Goal: Check status: Check status

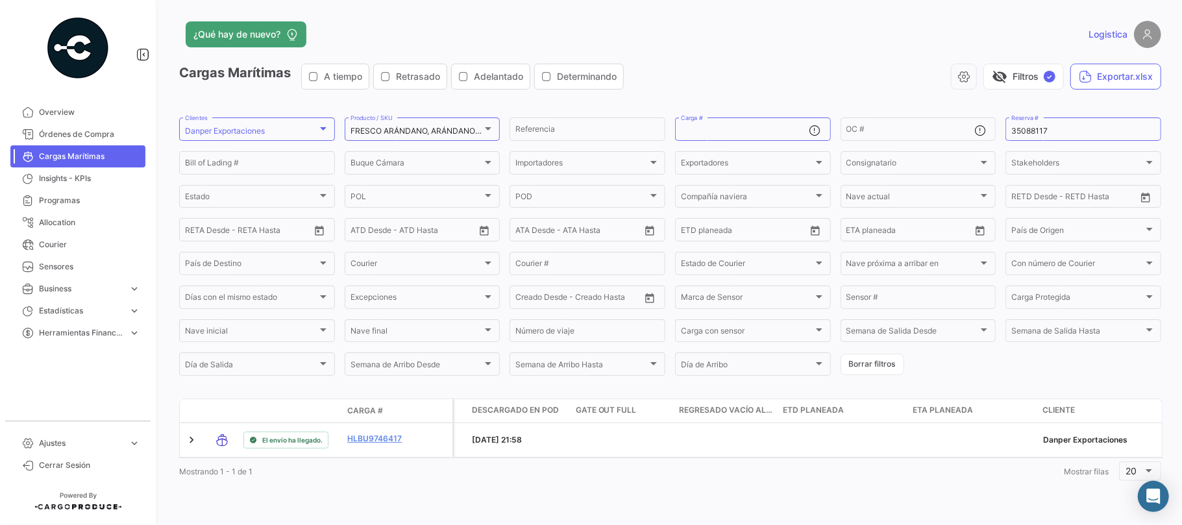
scroll to position [0, 4517]
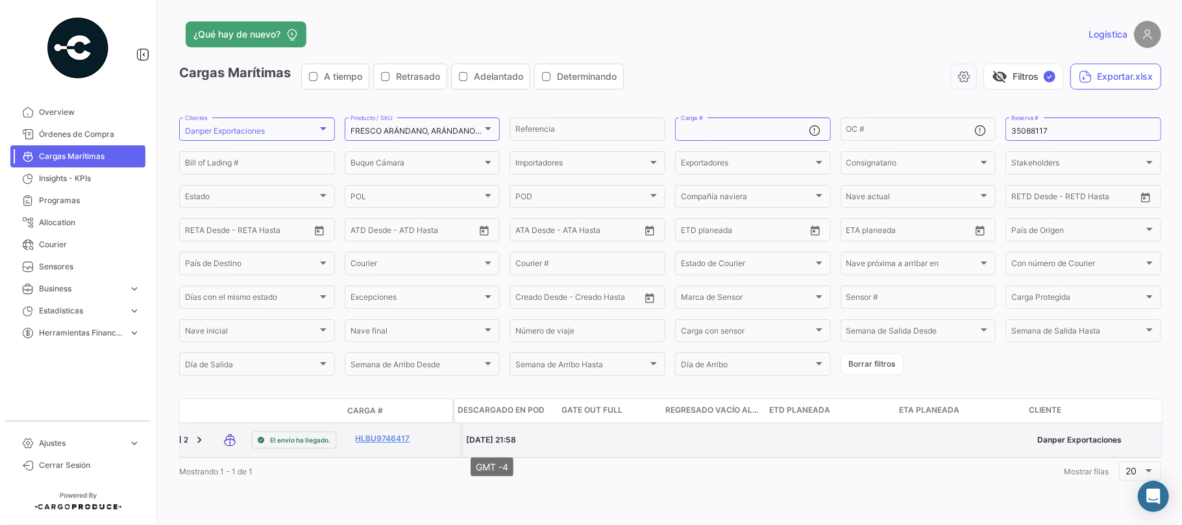
drag, startPoint x: 533, startPoint y: 445, endPoint x: 458, endPoint y: 445, distance: 74.6
click at [466, 445] on div "[DATE] 21:58" at bounding box center [512, 440] width 93 height 12
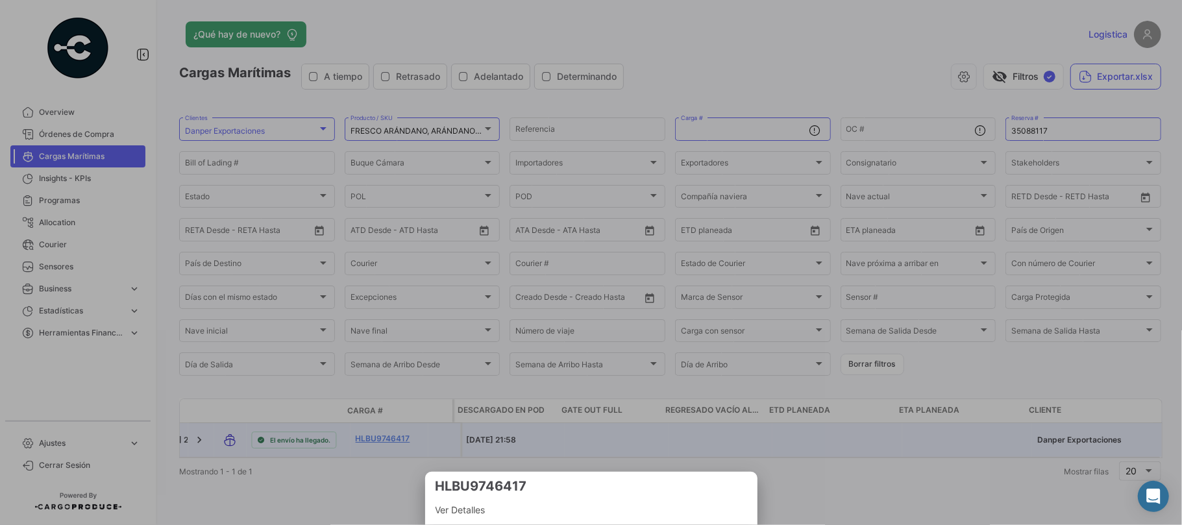
copy span "[DATE] 21:58"
click at [766, 239] on div at bounding box center [591, 262] width 1182 height 525
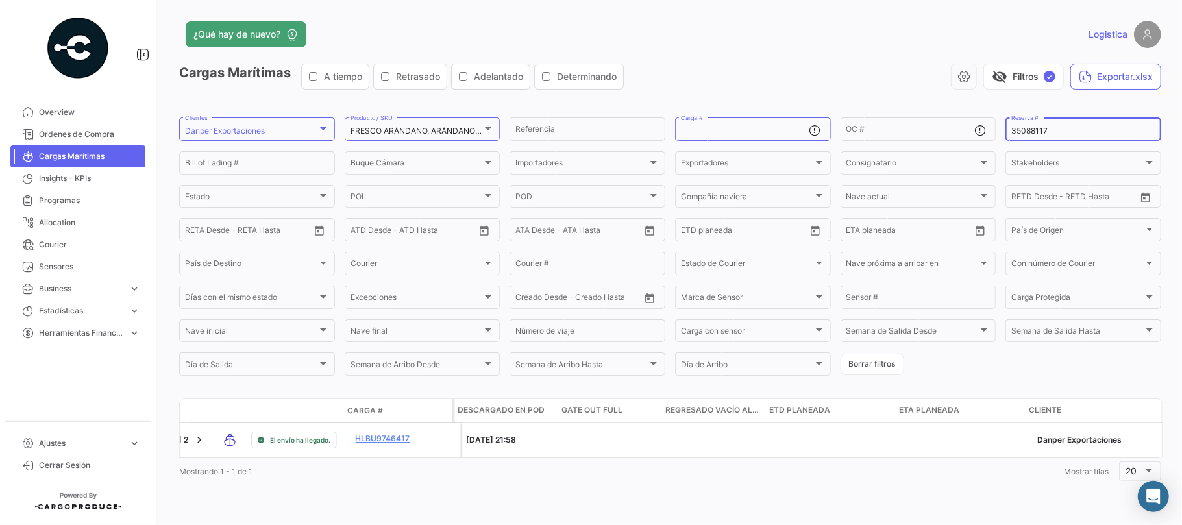
click at [1028, 128] on input "35088117" at bounding box center [1083, 131] width 144 height 9
paste input "BK25141976"
click at [1011, 133] on input "BK25141976" at bounding box center [1083, 131] width 144 height 9
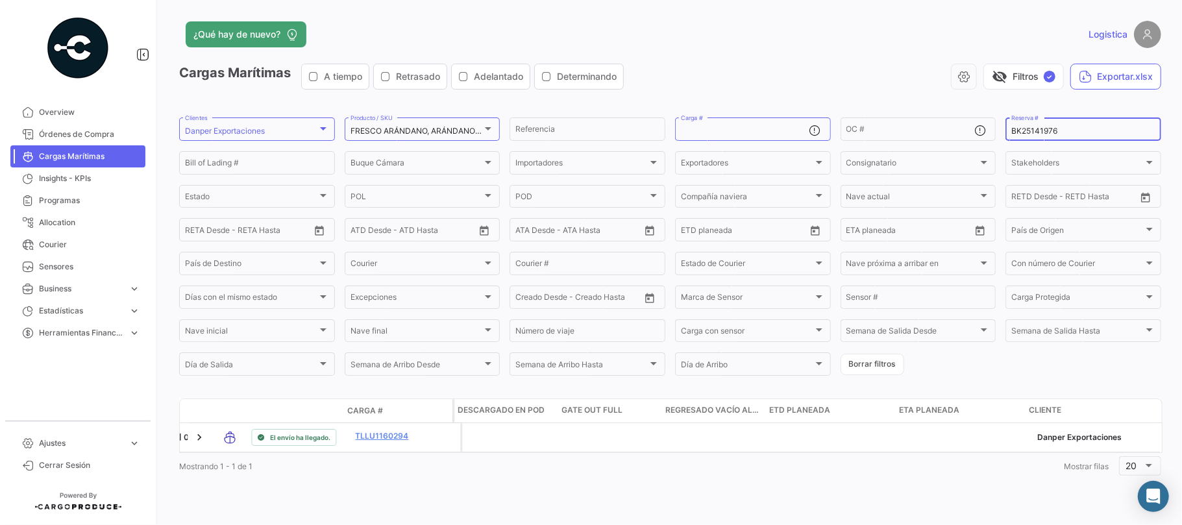
click at [657, 453] on datatable-body "El envío ha llegado. TLLU1160294 US201 Danper US201 MARFRET 33 - 2025 Miércoles…" at bounding box center [670, 438] width 983 height 30
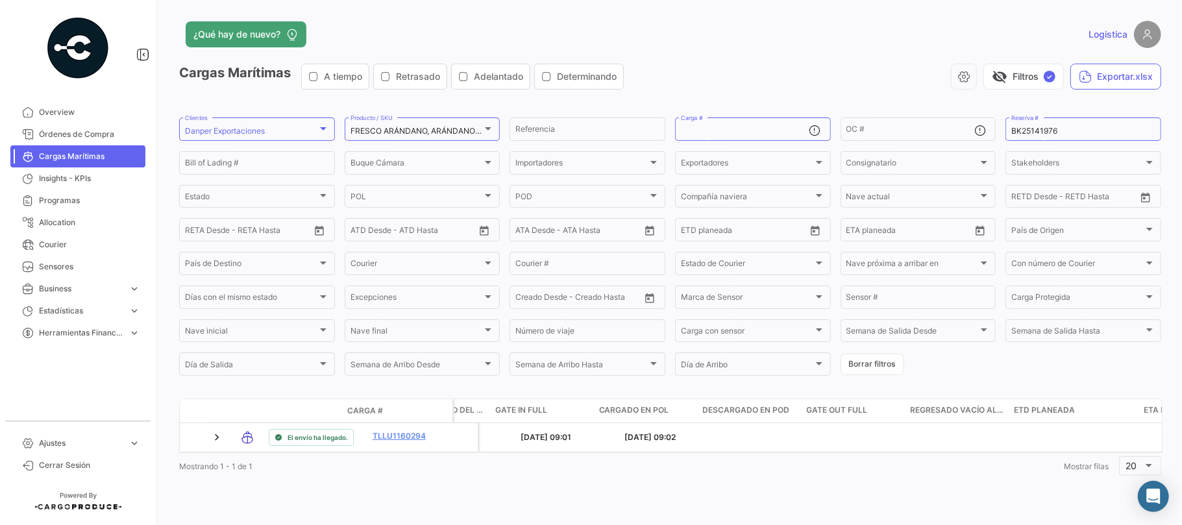
scroll to position [0, 4203]
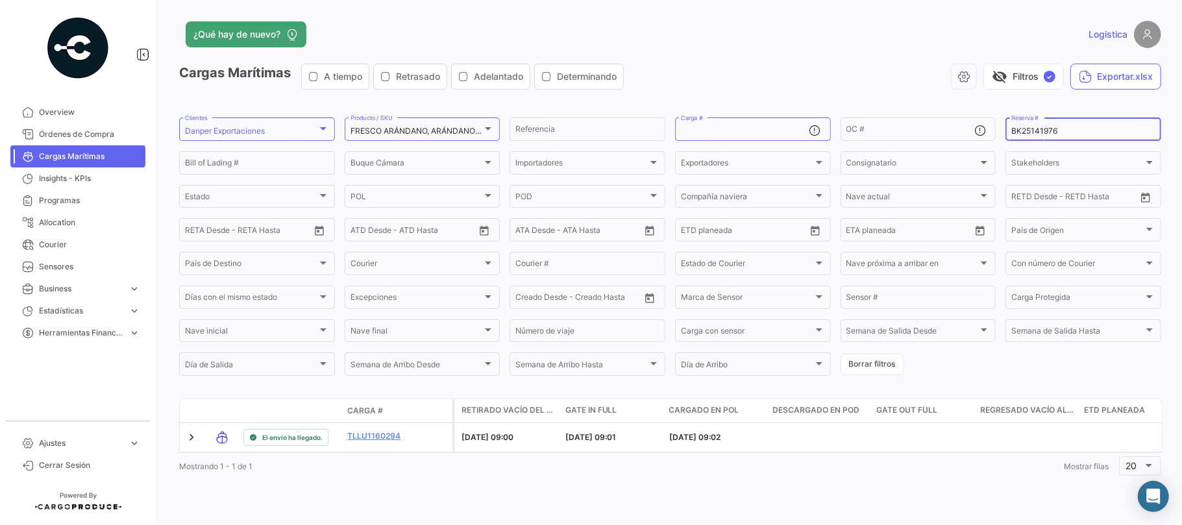
click at [1015, 130] on input "BK25141976" at bounding box center [1083, 131] width 144 height 9
paste input "PER8703347A"
type input "PER8703347A"
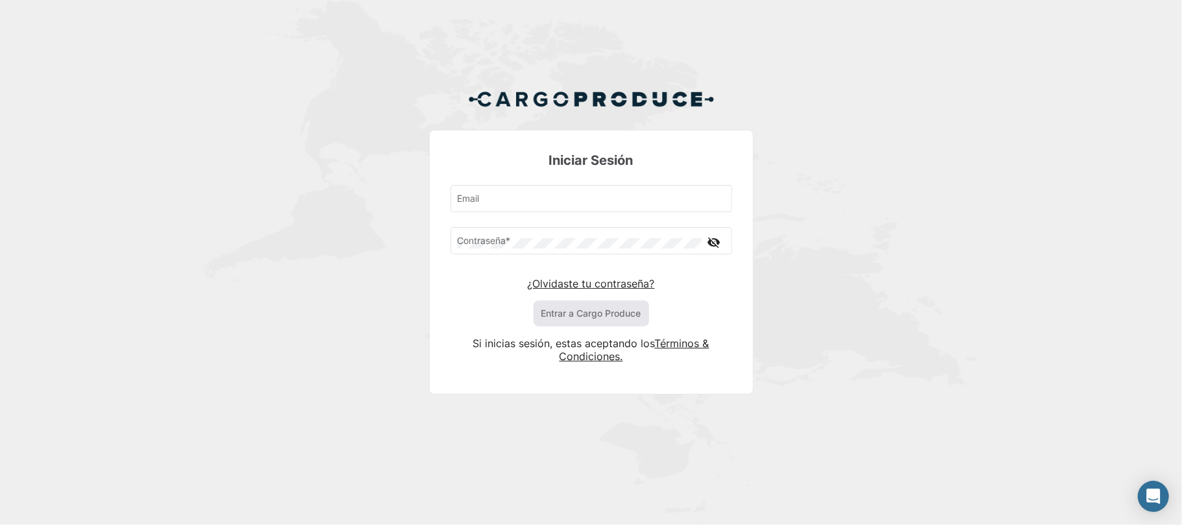
type input "[EMAIL_ADDRESS][DOMAIN_NAME]"
click at [564, 311] on button "Entrar a Cargo Produce" at bounding box center [590, 313] width 115 height 26
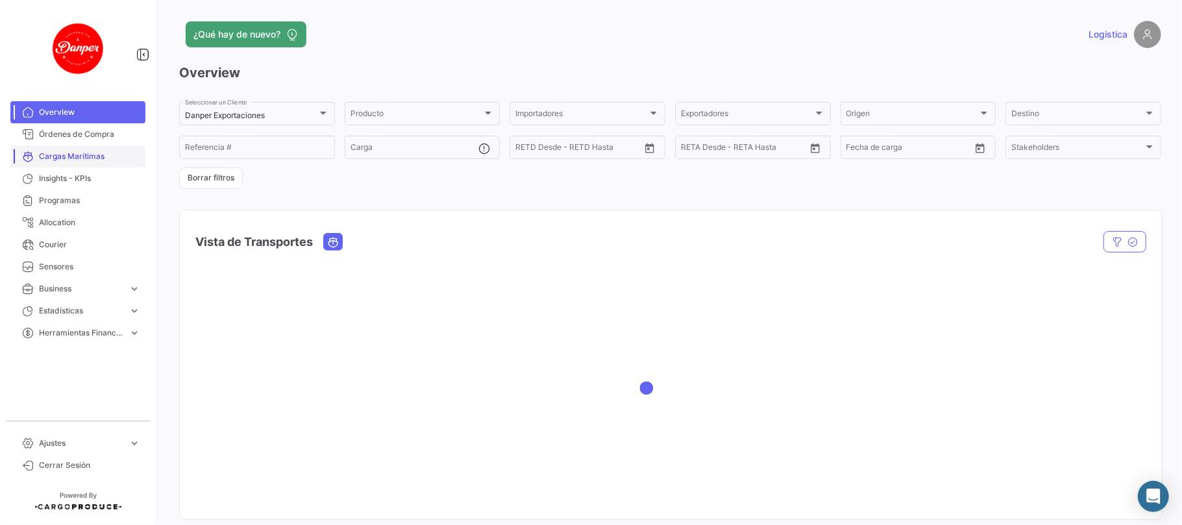
click at [47, 157] on span "Cargas Marítimas" at bounding box center [89, 157] width 101 height 12
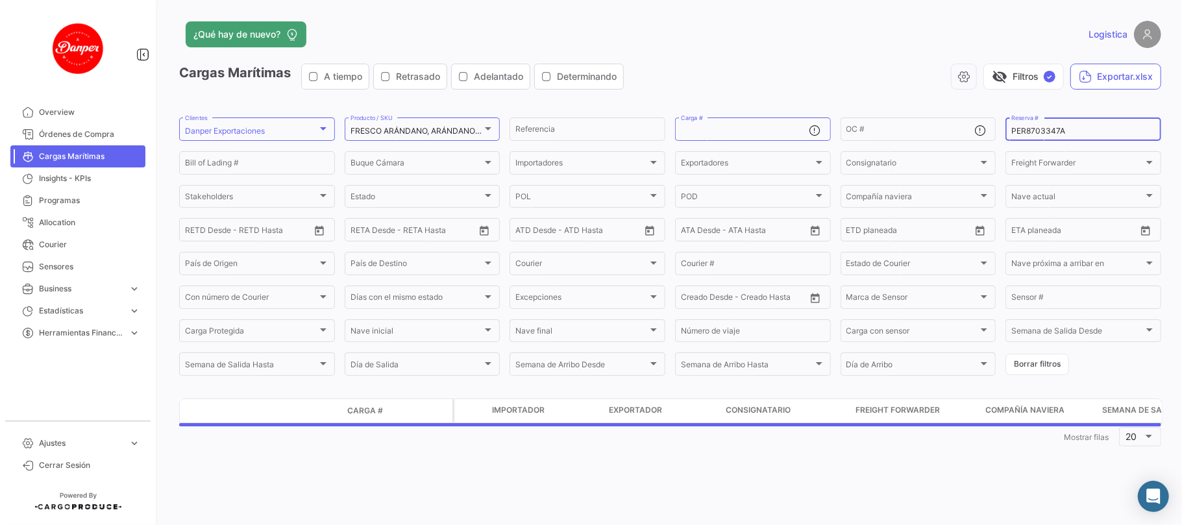
click at [1044, 125] on div "PER8703347A Reserva #" at bounding box center [1083, 127] width 144 height 25
click at [1050, 128] on input "PER8703347A" at bounding box center [1083, 131] width 144 height 9
paste input "BK25141976"
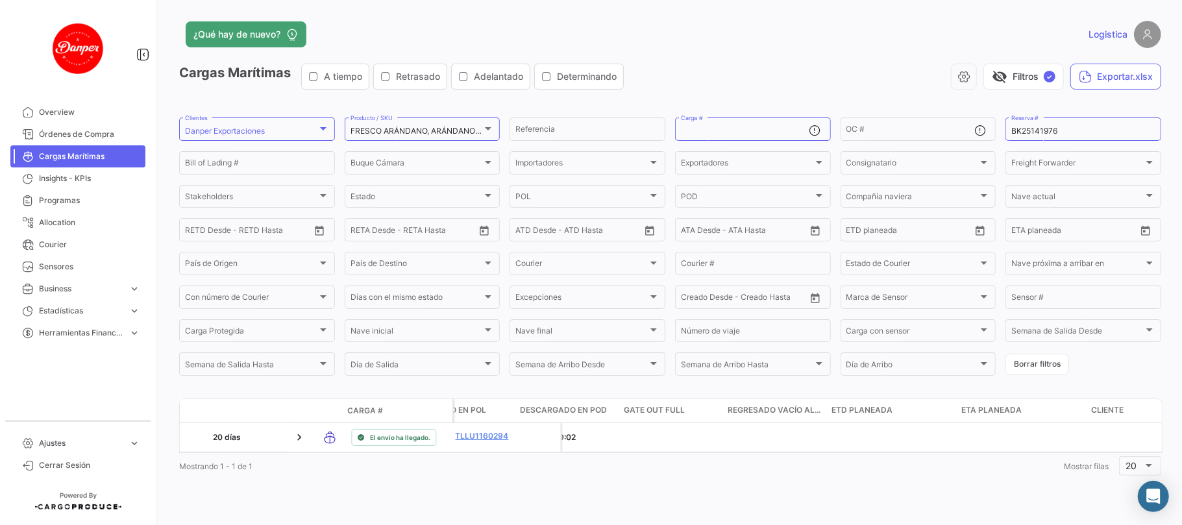
scroll to position [0, 4647]
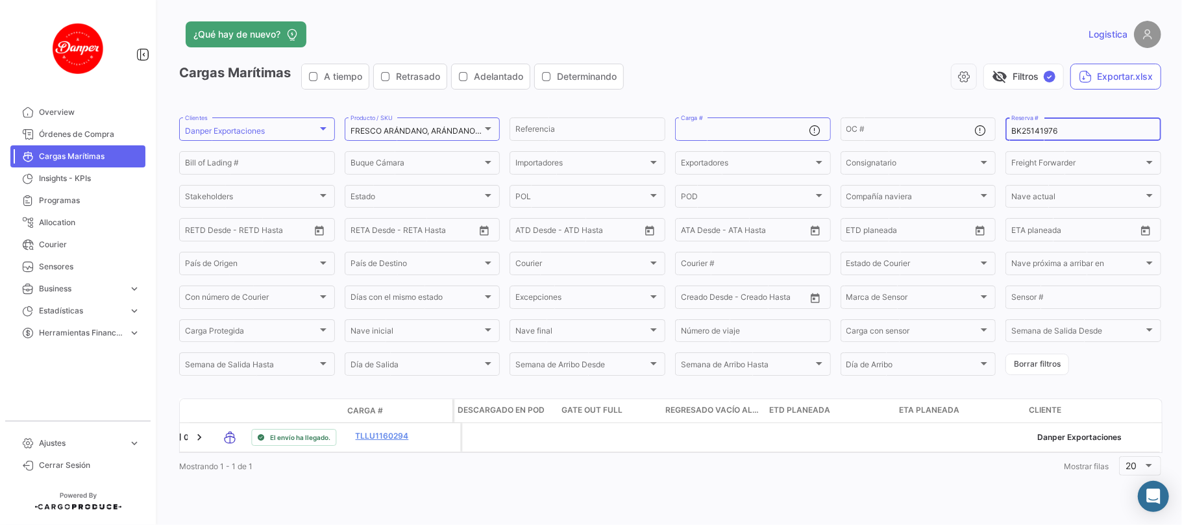
click at [1044, 134] on input "BK25141976" at bounding box center [1083, 131] width 144 height 9
paste input "PER8703347A"
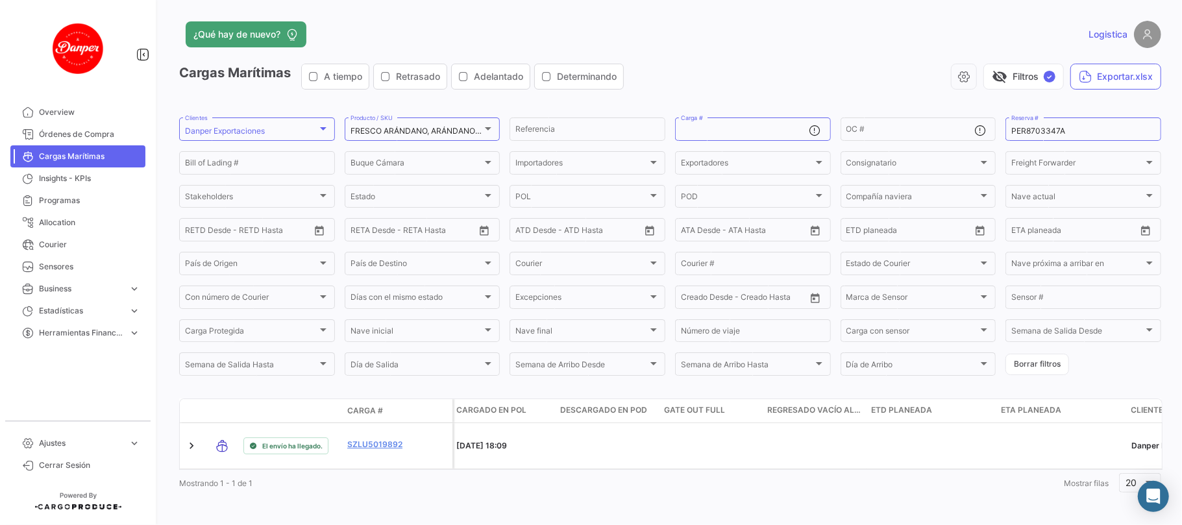
scroll to position [0, 3951]
drag, startPoint x: 889, startPoint y: 463, endPoint x: 968, endPoint y: 473, distance: 79.8
click at [694, 478] on div "Mostrando 1 - 1 de 1 1 Mostrar filas 20" at bounding box center [670, 482] width 982 height 23
click at [1023, 128] on input "PER8703347A" at bounding box center [1083, 131] width 144 height 9
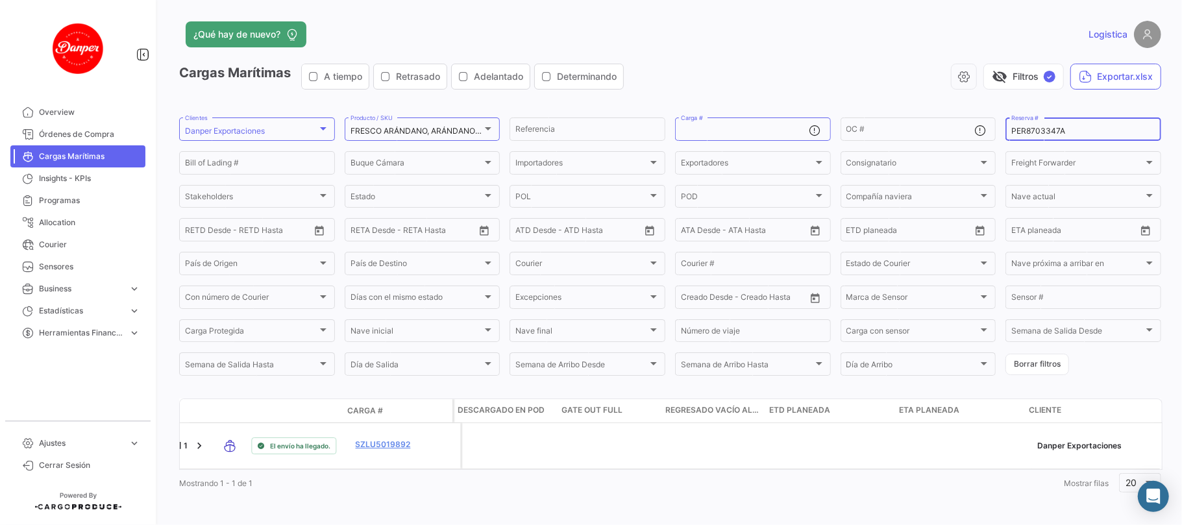
click at [1023, 128] on input "PER8703347A" at bounding box center [1083, 131] width 144 height 9
paste input "76414446"
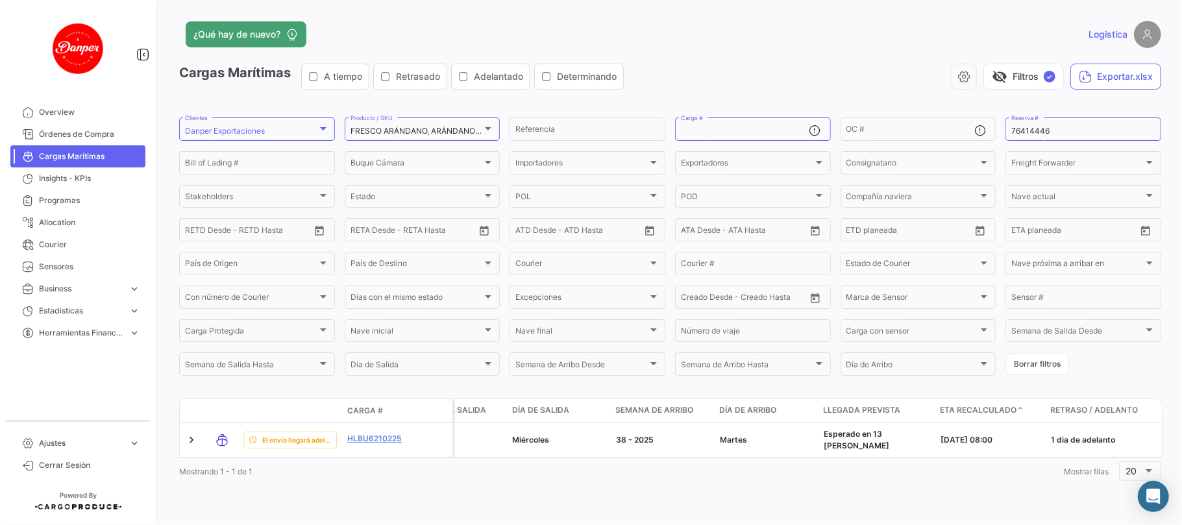
scroll to position [0, 714]
click at [1021, 138] on div "76414446 Reserva #" at bounding box center [1083, 127] width 144 height 25
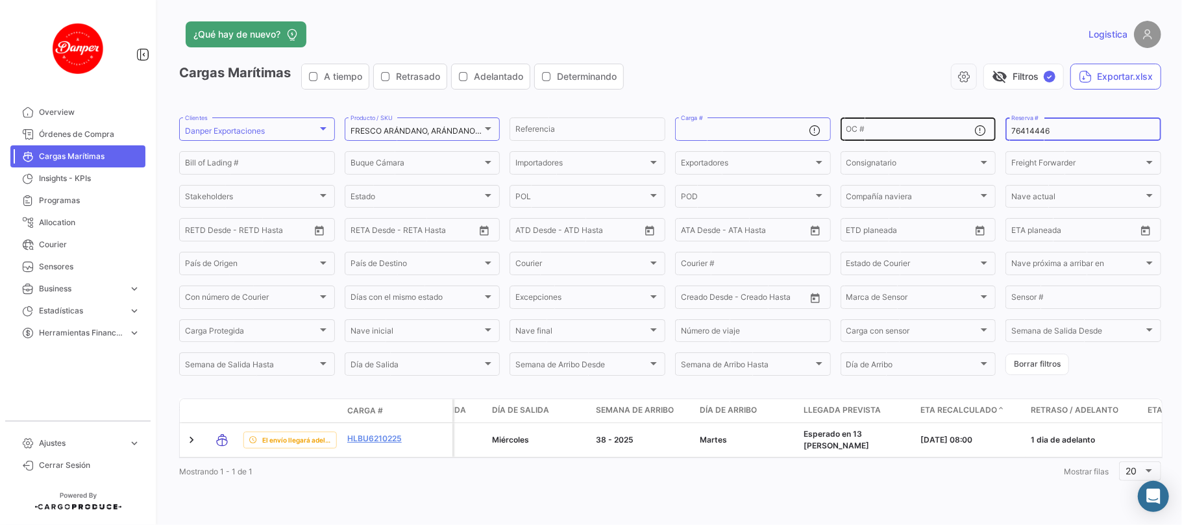
drag, startPoint x: 1047, startPoint y: 128, endPoint x: 954, endPoint y: 128, distance: 93.4
click at [0, 0] on div "FRESCO ARÁNDANO, ARÁNDANO BEAUTY, ARÁNDANO BILOXY, ARÁNDANO EMERALD, ARÁNDANO M…" at bounding box center [0, 0] width 0 height 0
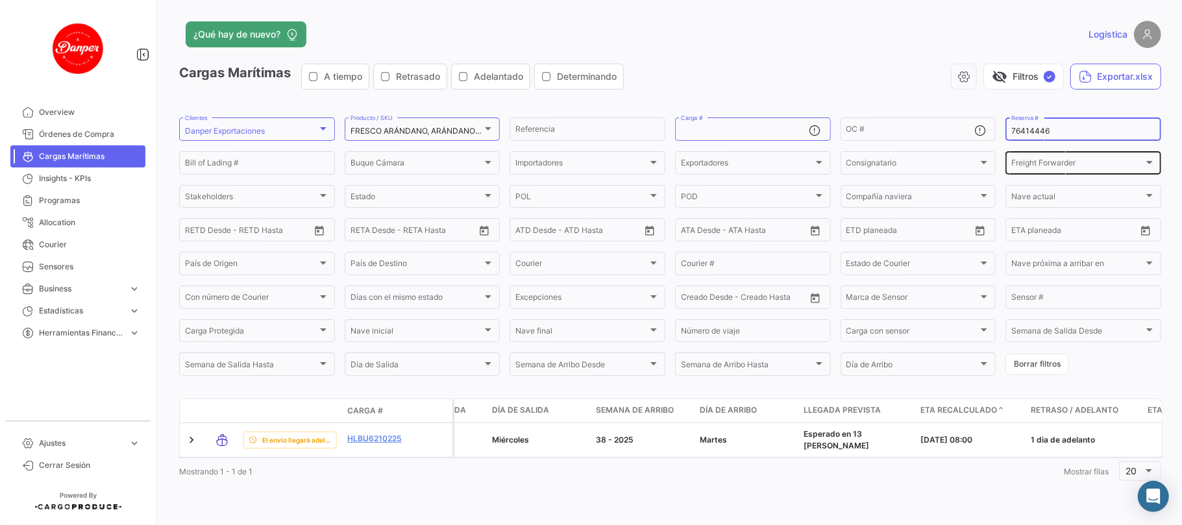
paste input "PER8703347A"
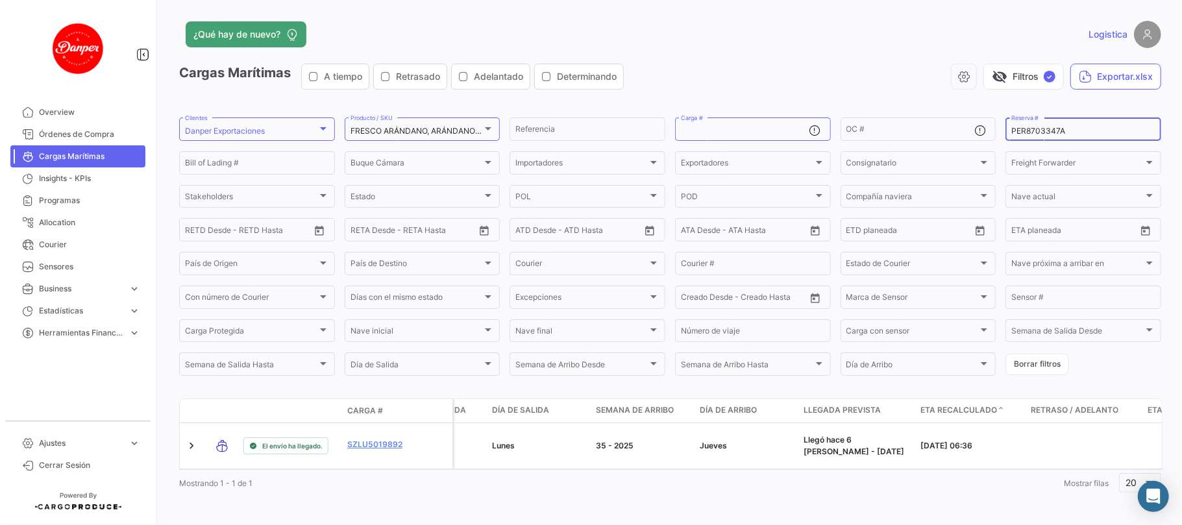
type input "PER8703347A"
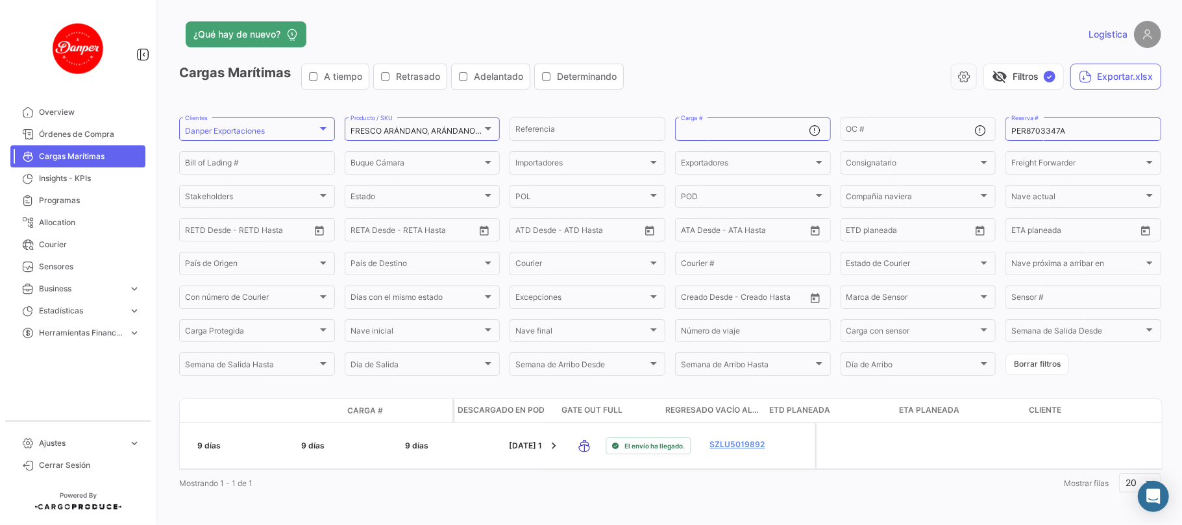
scroll to position [0, 4647]
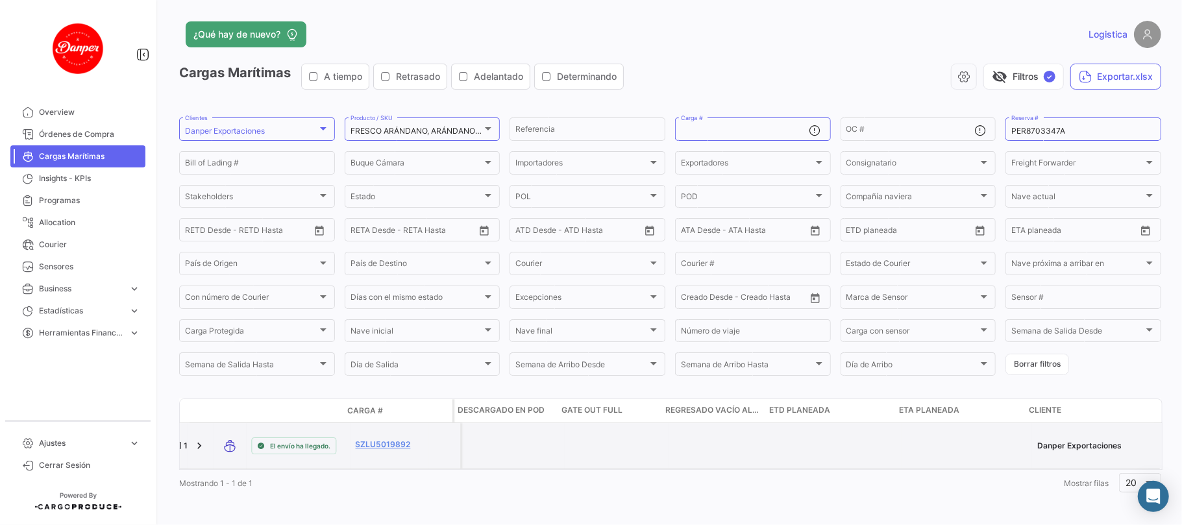
drag, startPoint x: 520, startPoint y: 445, endPoint x: 672, endPoint y: 446, distance: 152.5
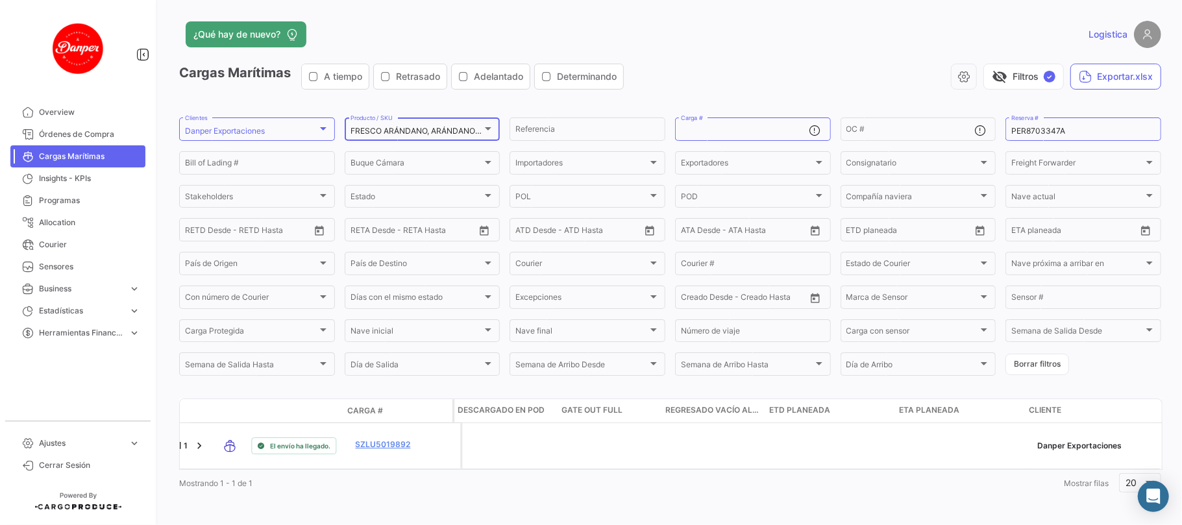
click at [484, 130] on div at bounding box center [488, 128] width 12 height 10
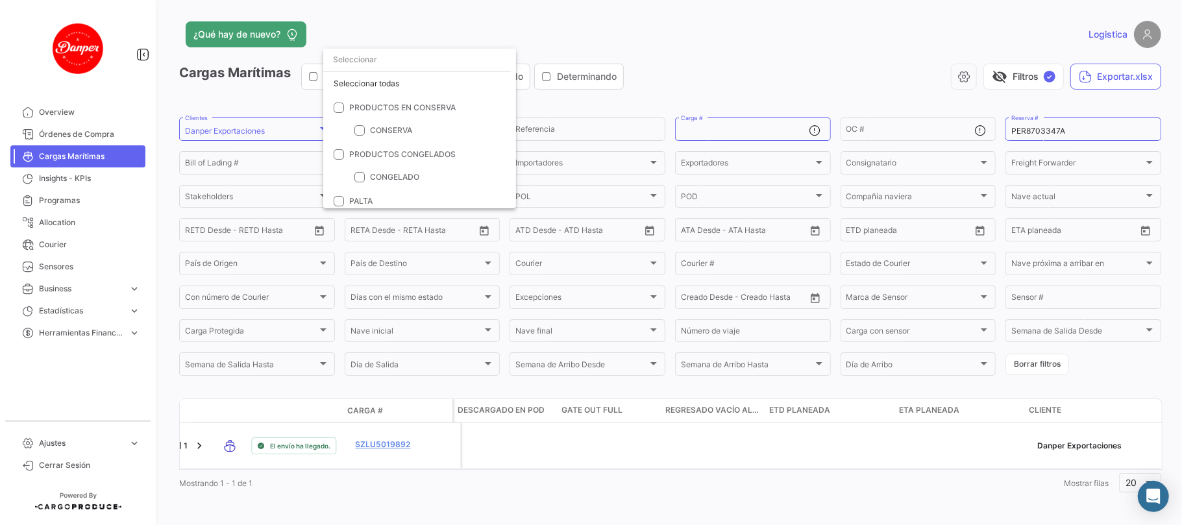
click at [772, 63] on div at bounding box center [591, 262] width 1182 height 525
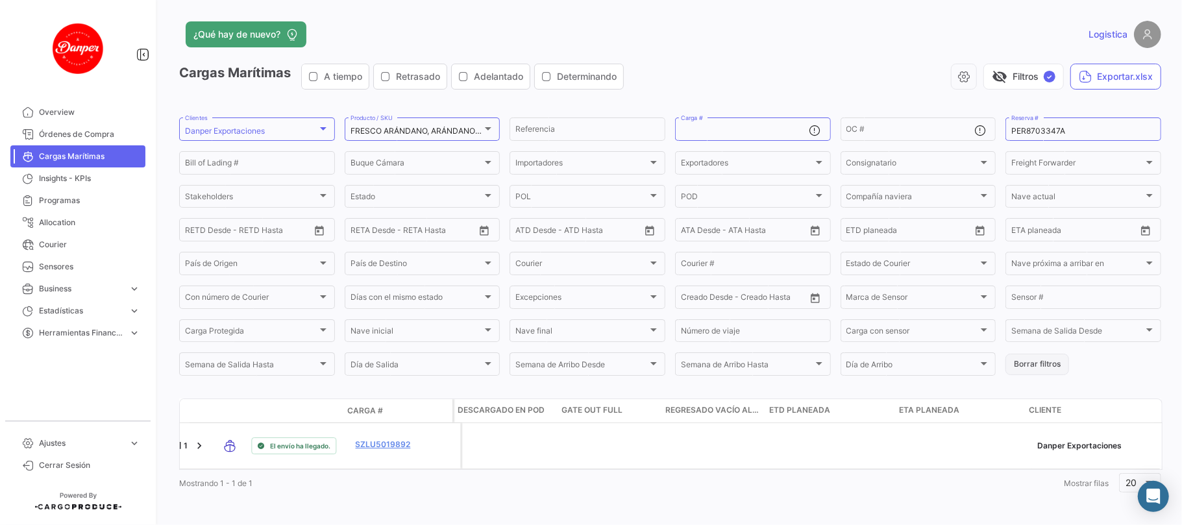
click at [1012, 362] on button "Borrar filtros" at bounding box center [1037, 364] width 64 height 21
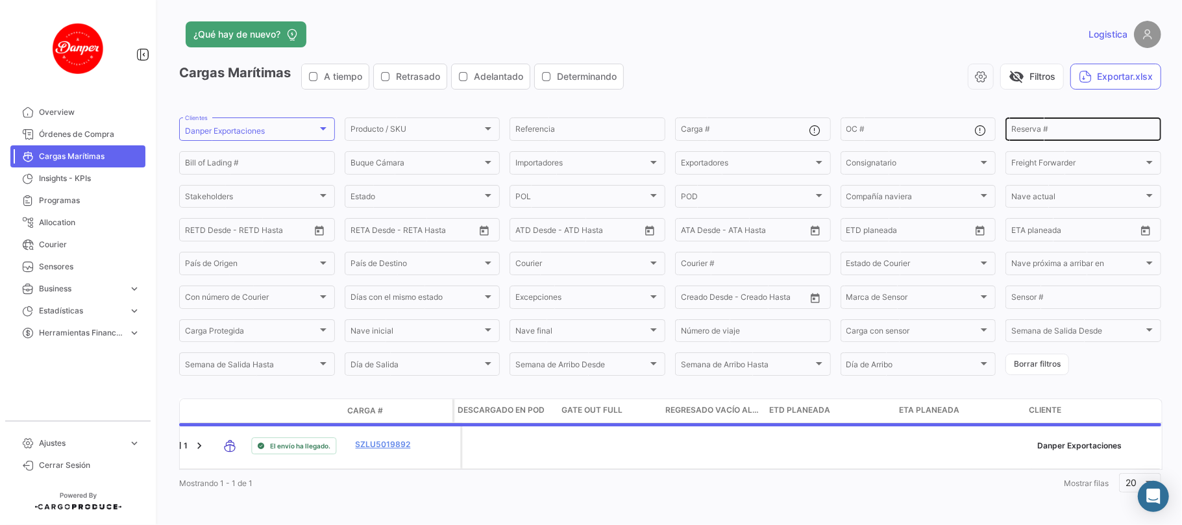
click at [1034, 128] on input "Reserva #" at bounding box center [1083, 131] width 144 height 9
paste input "PER8703347A"
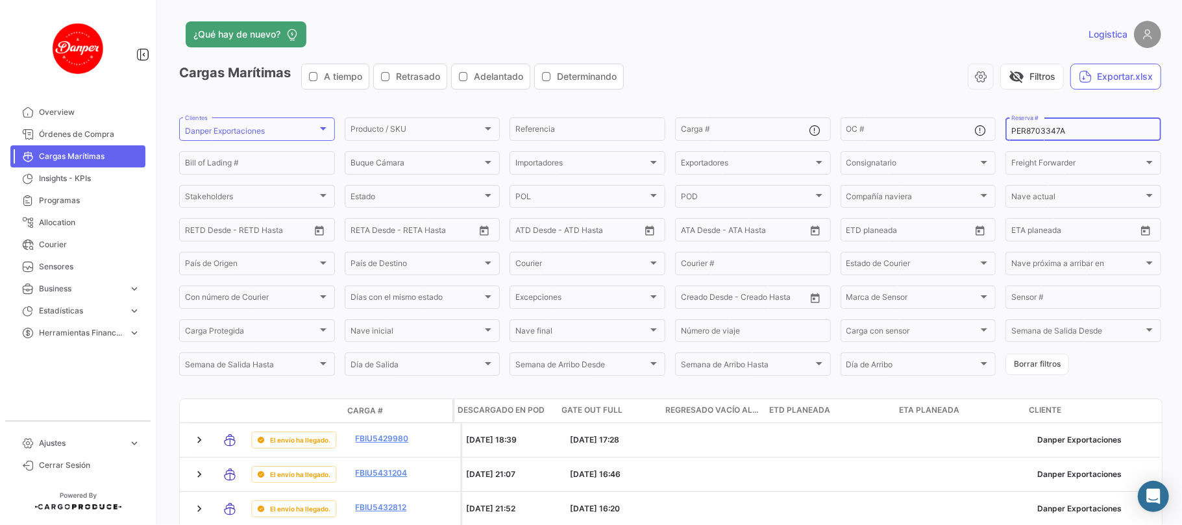
click at [1067, 131] on input "PER8703347A" at bounding box center [1083, 131] width 144 height 9
drag, startPoint x: 1020, startPoint y: 128, endPoint x: 946, endPoint y: 128, distance: 74.0
click at [0, 0] on div "Producto / SKU Producto / SKU Referencia Carga # OC # PER8703347A Reserva # Bil…" at bounding box center [0, 0] width 0 height 0
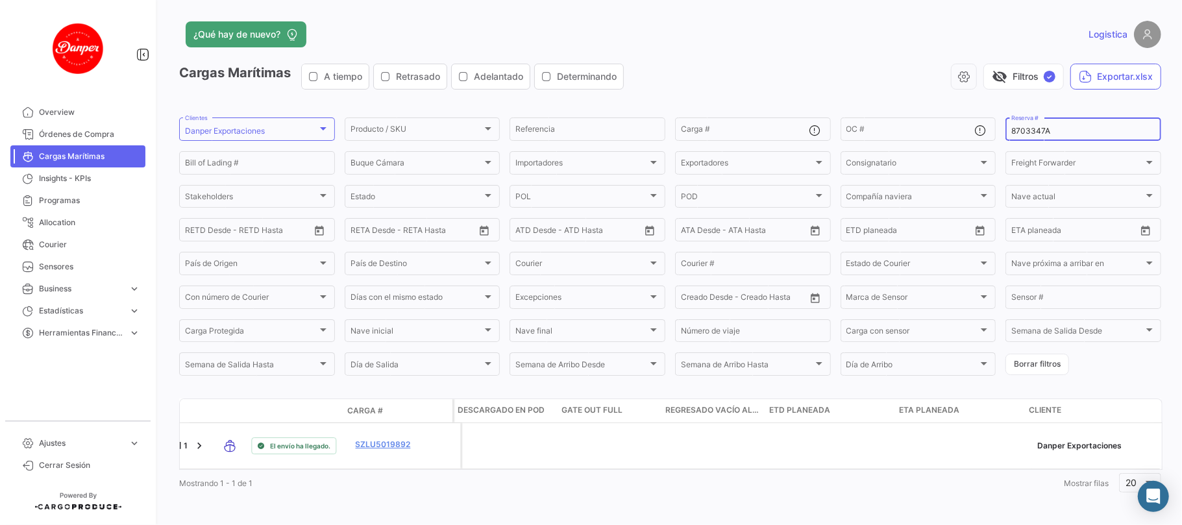
click at [1013, 128] on input "8703347A" at bounding box center [1083, 131] width 144 height 9
paste input "LIMF16303600"
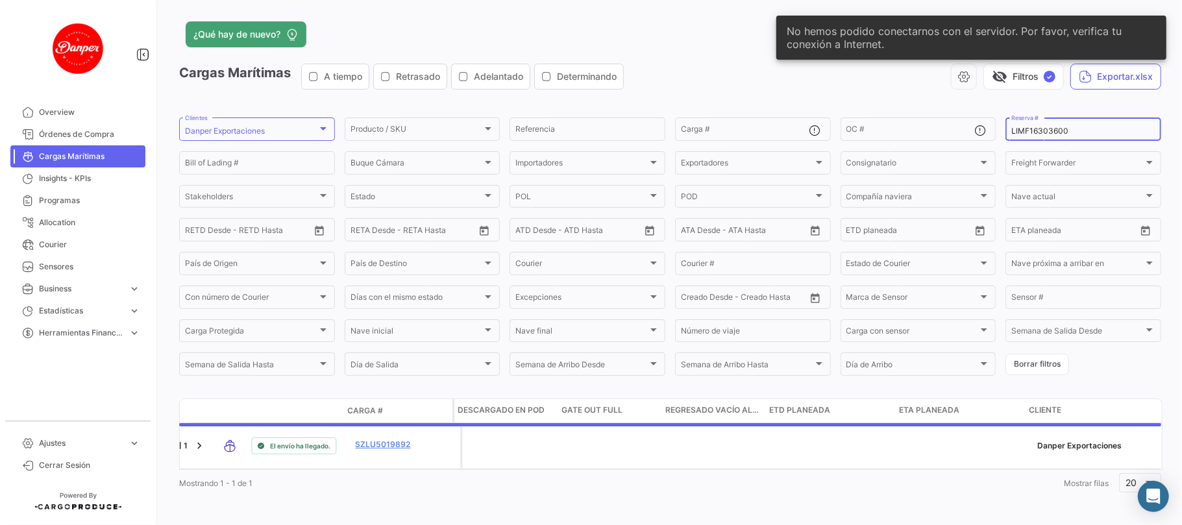
click at [1030, 125] on div "LIMF16303600 Reserva #" at bounding box center [1083, 127] width 144 height 25
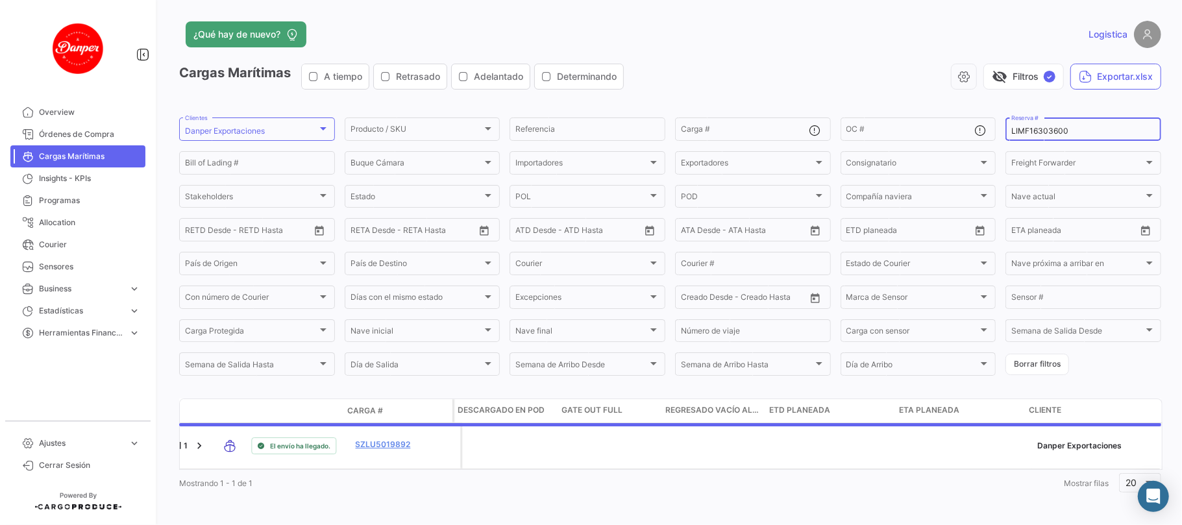
click at [1032, 130] on input "LIMF16303600" at bounding box center [1083, 131] width 144 height 9
paste input "EBKG13845958"
type input "EBKG13845958"
click at [732, 43] on div "Logistica" at bounding box center [940, 34] width 442 height 27
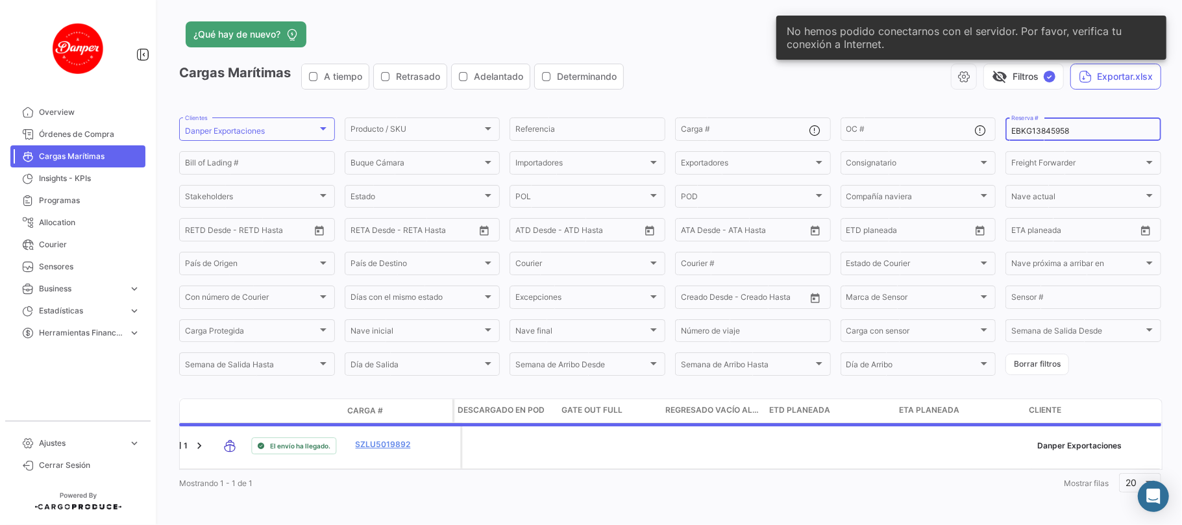
click at [1038, 133] on input "EBKG13845958" at bounding box center [1083, 131] width 144 height 9
